Goal: Task Accomplishment & Management: Manage account settings

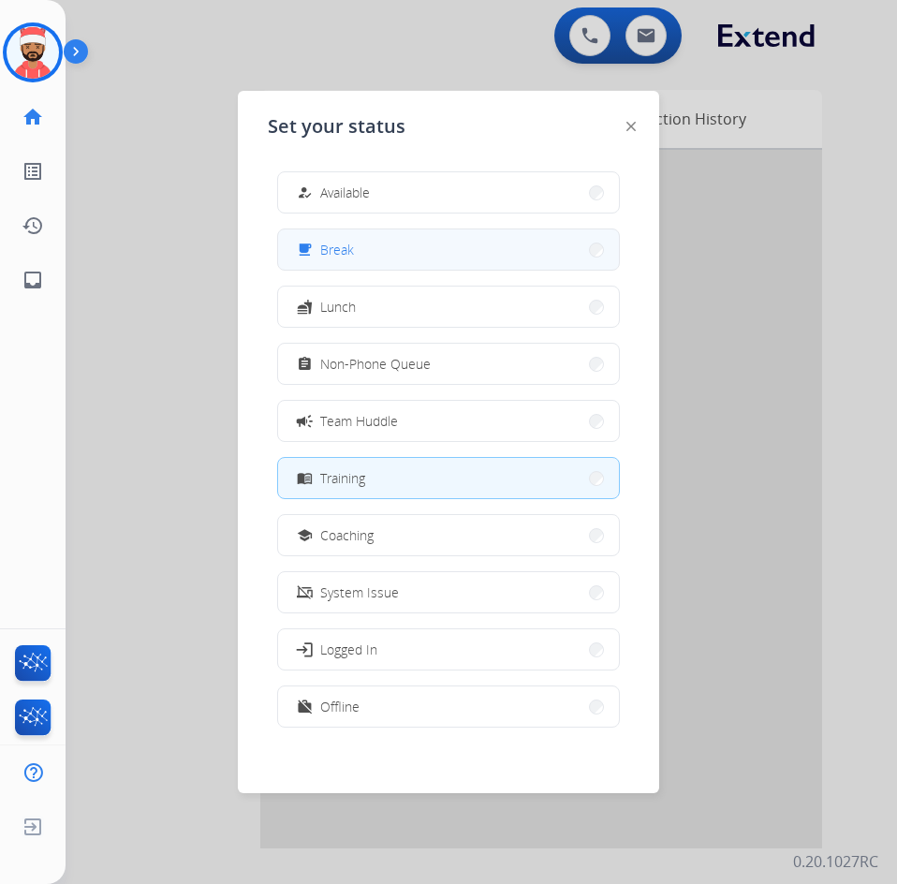
click at [431, 255] on button "free_breakfast Break" at bounding box center [448, 249] width 341 height 40
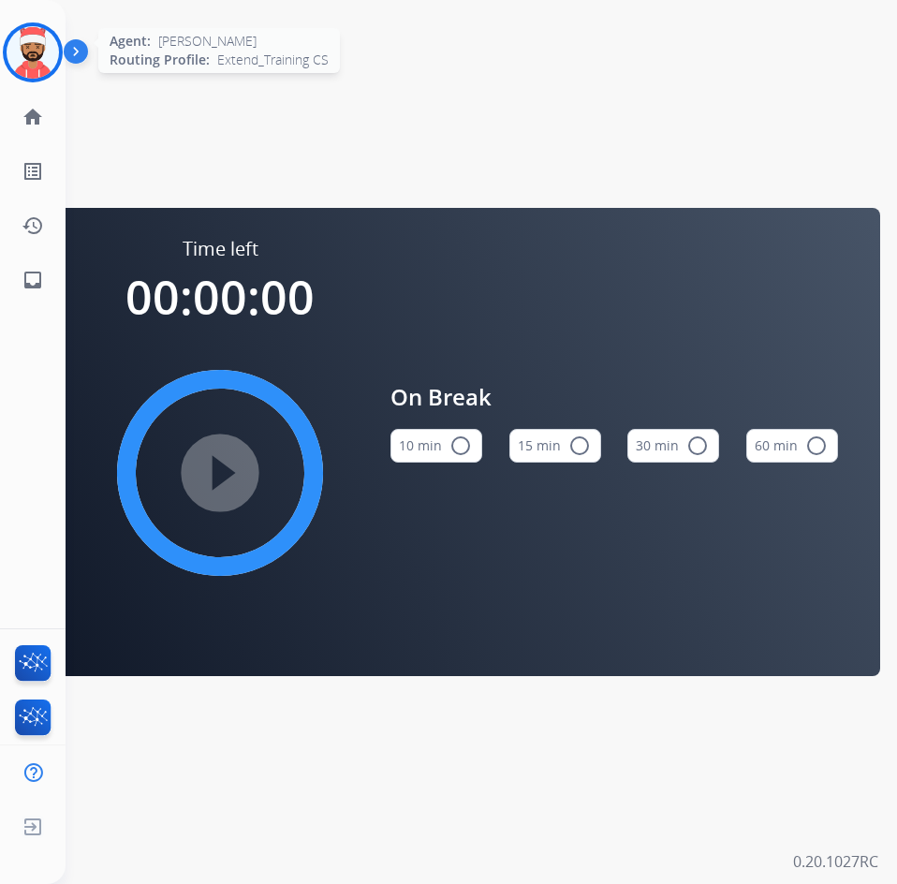
click at [36, 64] on img at bounding box center [33, 52] width 52 height 52
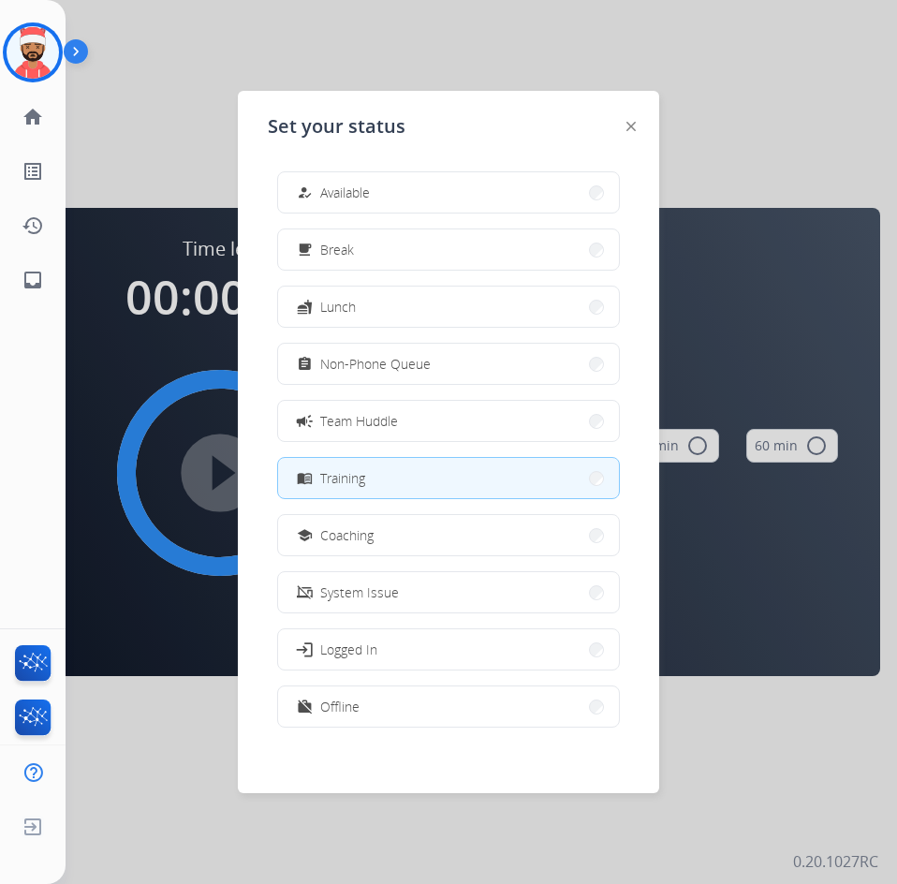
click at [371, 478] on button "menu_book Training" at bounding box center [448, 478] width 341 height 40
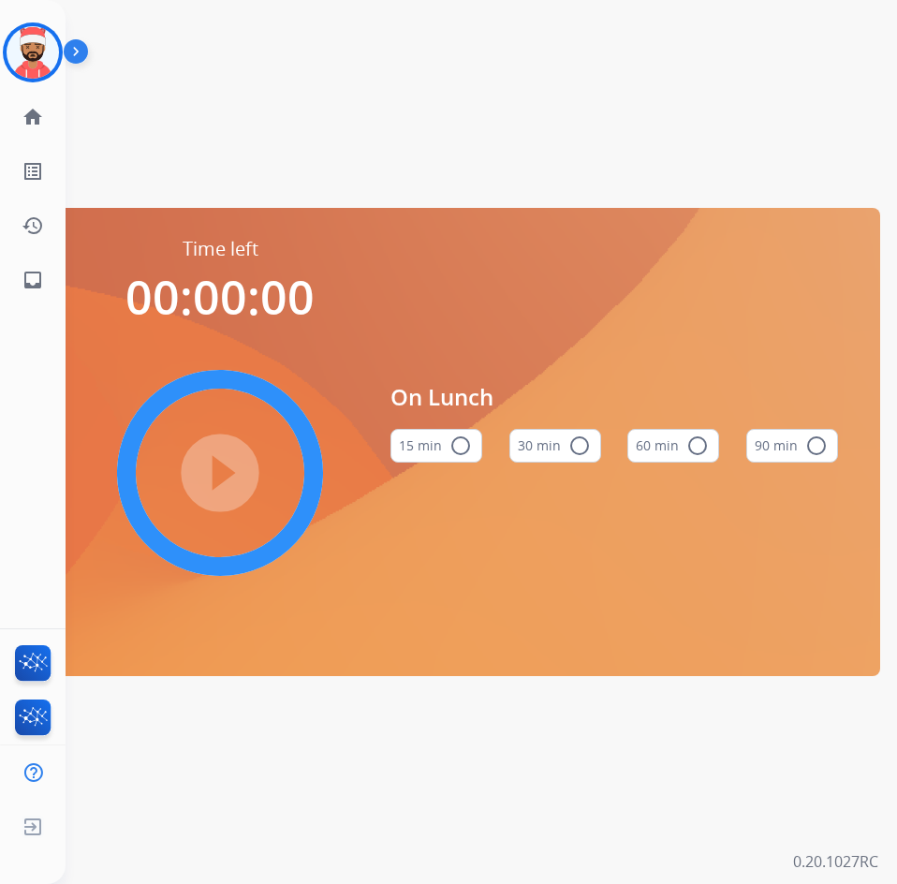
click at [52, 83] on div "[PERSON_NAME] Training Edit Avatar Agent: [PERSON_NAME] Profile: Extend_Trainin…" at bounding box center [33, 153] width 66 height 307
click at [31, 66] on img at bounding box center [33, 52] width 52 height 52
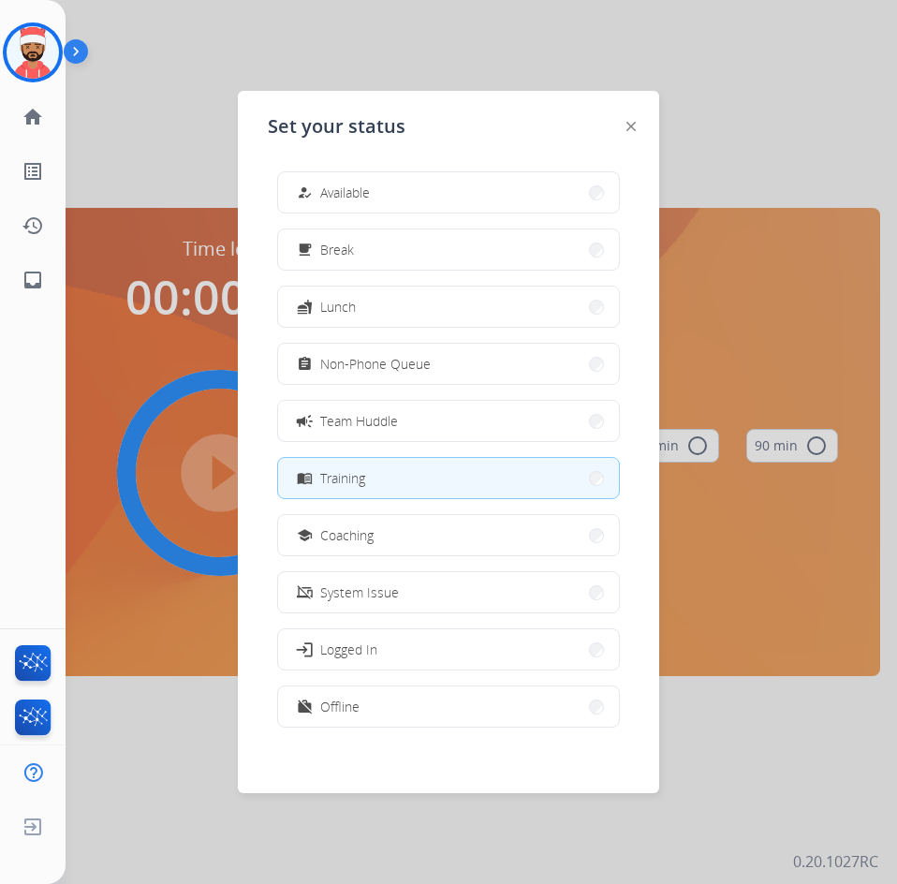
click at [772, 123] on div at bounding box center [448, 442] width 897 height 884
